Goal: Task Accomplishment & Management: Complete application form

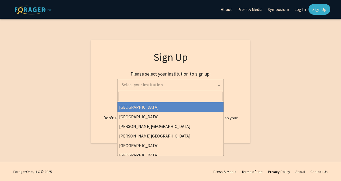
click at [186, 86] on span "Select your institution" at bounding box center [172, 84] width 104 height 11
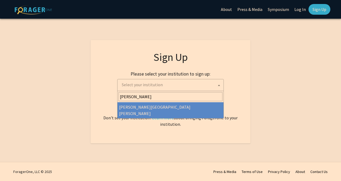
type input "[PERSON_NAME]"
select select "1"
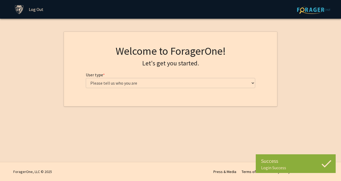
click at [196, 88] on div "Welcome to ForagerOne! Let's get you started. User type * required Please tell …" at bounding box center [171, 69] width 178 height 48
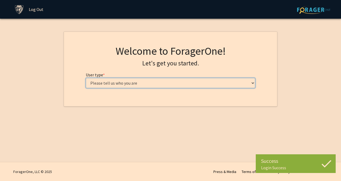
click at [199, 87] on select "Please tell us who you are Undergraduate Student Master's Student Doctoral Cand…" at bounding box center [171, 83] width 170 height 10
click at [188, 87] on select "Please tell us who you are Undergraduate Student Master's Student Doctoral Cand…" at bounding box center [171, 83] width 170 height 10
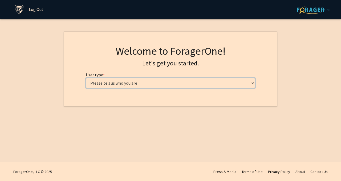
select select "1: undergrad"
click at [86, 78] on select "Please tell us who you are Undergraduate Student Master's Student Doctoral Cand…" at bounding box center [171, 83] width 170 height 10
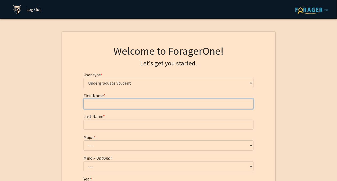
click at [191, 106] on input "First Name * required" at bounding box center [168, 104] width 170 height 10
type input "[PERSON_NAME]"
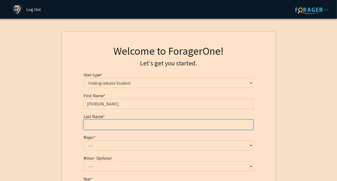
type input "[PERSON_NAME]"
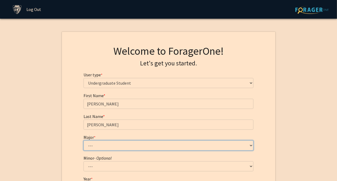
click at [114, 146] on select "--- Africana Studies Anthropology Applied Mathematics & Statistics Archaeology …" at bounding box center [168, 145] width 170 height 10
select select "39: 53"
click at [83, 140] on select "--- Africana Studies Anthropology Applied Mathematics & Statistics Archaeology …" at bounding box center [168, 145] width 170 height 10
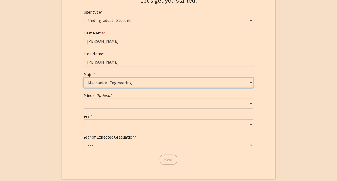
scroll to position [63, 0]
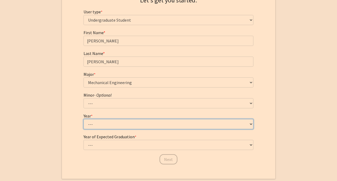
click at [133, 123] on select "--- First-year Sophomore Junior Senior Postbaccalaureate Certificate" at bounding box center [168, 124] width 170 height 10
select select "1: first-year"
click at [83, 119] on select "--- First-year Sophomore Junior Senior Postbaccalaureate Certificate" at bounding box center [168, 124] width 170 height 10
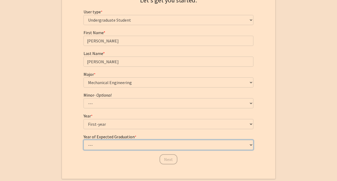
click at [134, 145] on select "--- 2025 2026 2027 2028 2029 2030 2031 2032 2033 2034" at bounding box center [168, 145] width 170 height 10
select select "5: 2029"
click at [83, 140] on select "--- 2025 2026 2027 2028 2029 2030 2031 2032 2033 2034" at bounding box center [168, 145] width 170 height 10
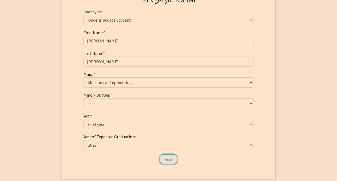
click at [164, 162] on button "Next" at bounding box center [168, 159] width 18 height 10
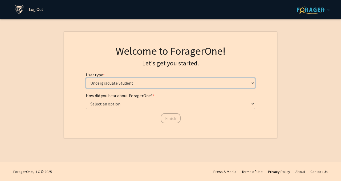
click at [159, 78] on select "Please tell us who you are Undergraduate Student Master's Student Doctoral Cand…" at bounding box center [171, 83] width 170 height 10
click at [86, 78] on select "Please tell us who you are Undergraduate Student Master's Student Doctoral Cand…" at bounding box center [171, 83] width 170 height 10
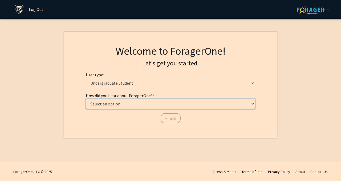
click at [149, 108] on select "Select an option Peer/student recommendation Faculty/staff recommendation Unive…" at bounding box center [171, 104] width 170 height 10
select select "2: faculty_recommendation"
click at [86, 99] on select "Select an option Peer/student recommendation Faculty/staff recommendation Unive…" at bounding box center [171, 104] width 170 height 10
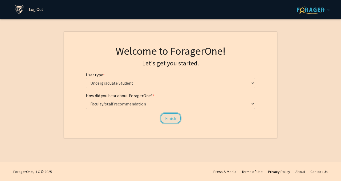
click at [168, 119] on button "Finish" at bounding box center [171, 118] width 20 height 10
